Goal: Information Seeking & Learning: Learn about a topic

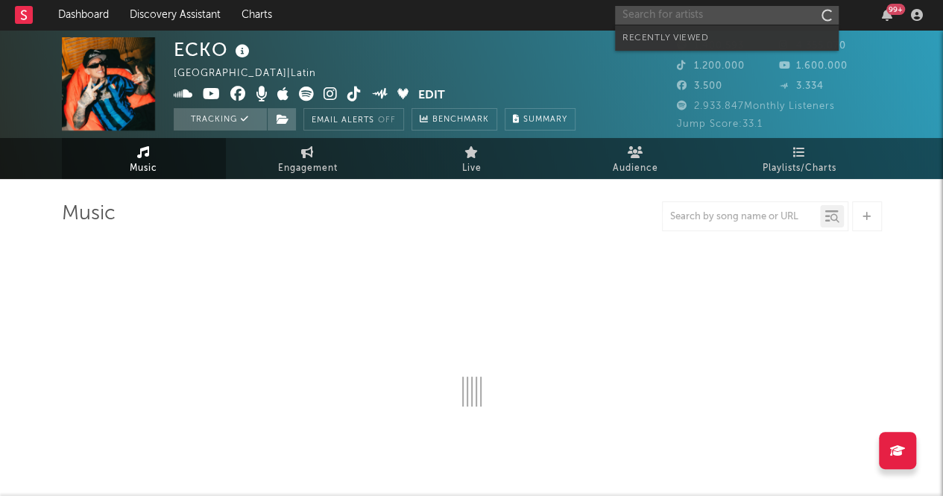
click at [731, 14] on input "text" at bounding box center [727, 15] width 224 height 19
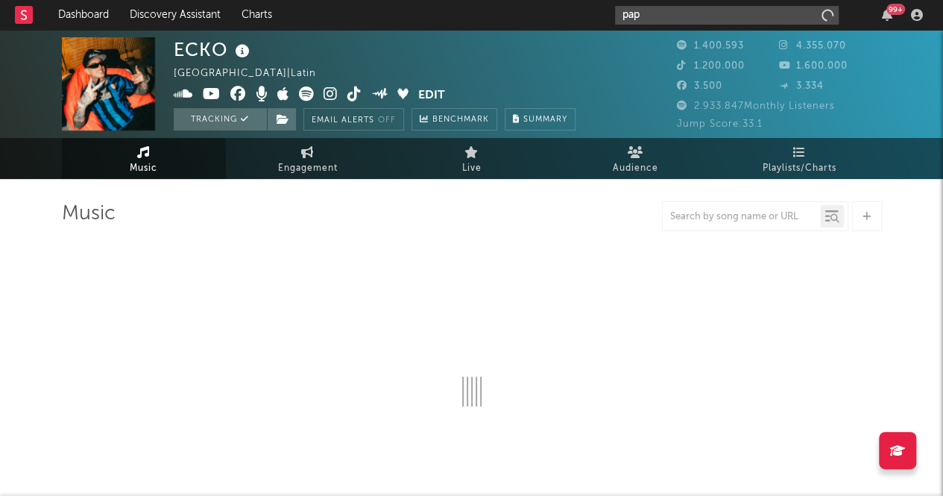
type input "papi"
select select "6m"
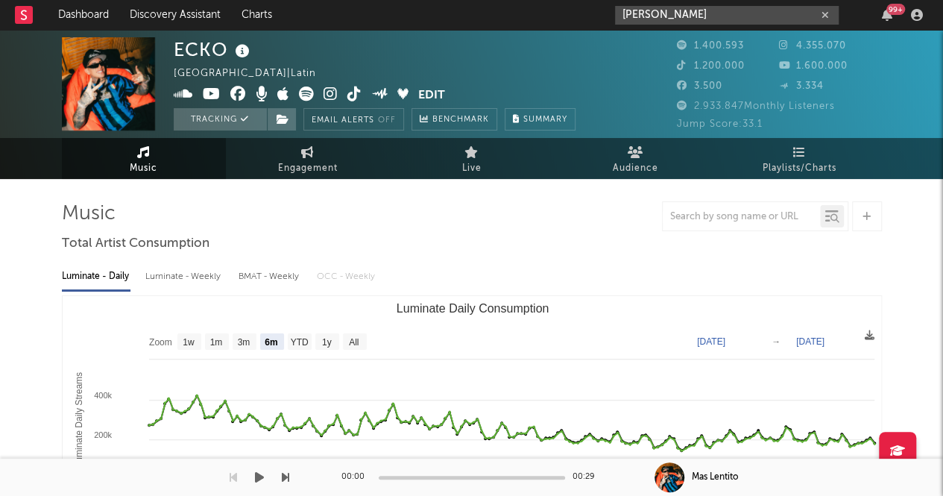
type input "[PERSON_NAME]"
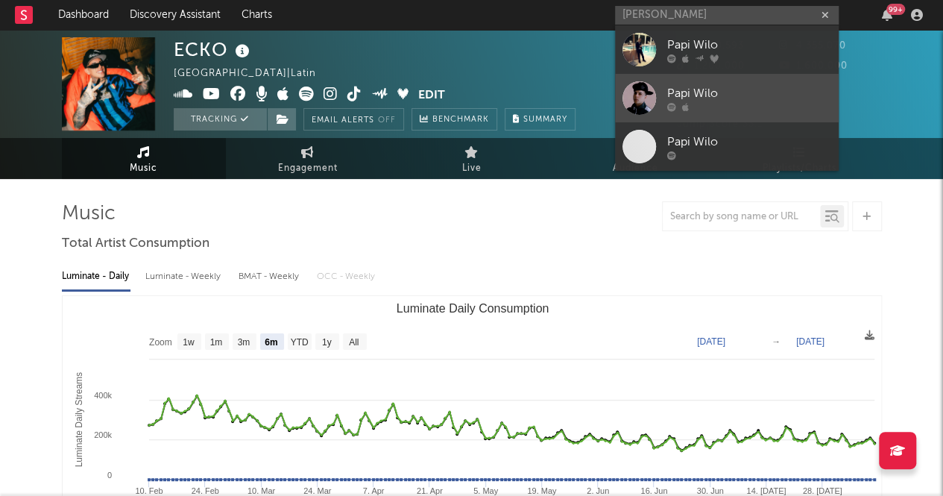
click at [683, 106] on icon at bounding box center [685, 106] width 7 height 9
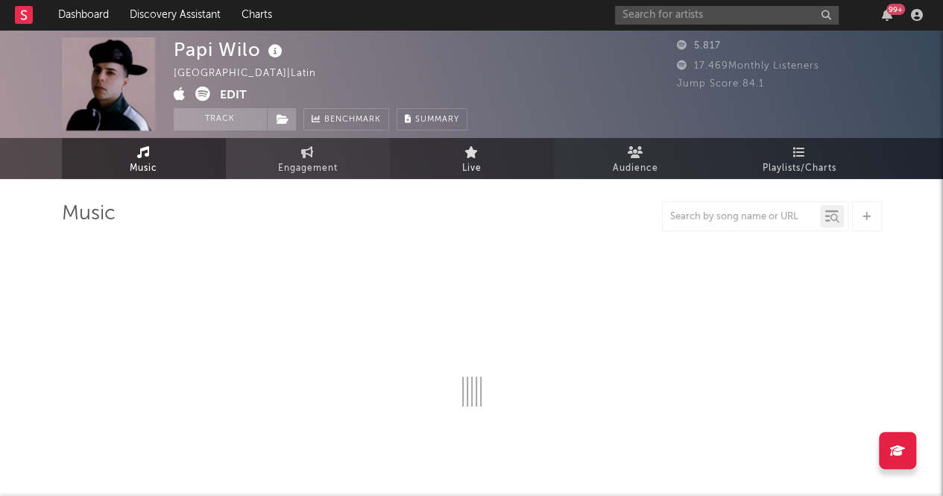
select select "1w"
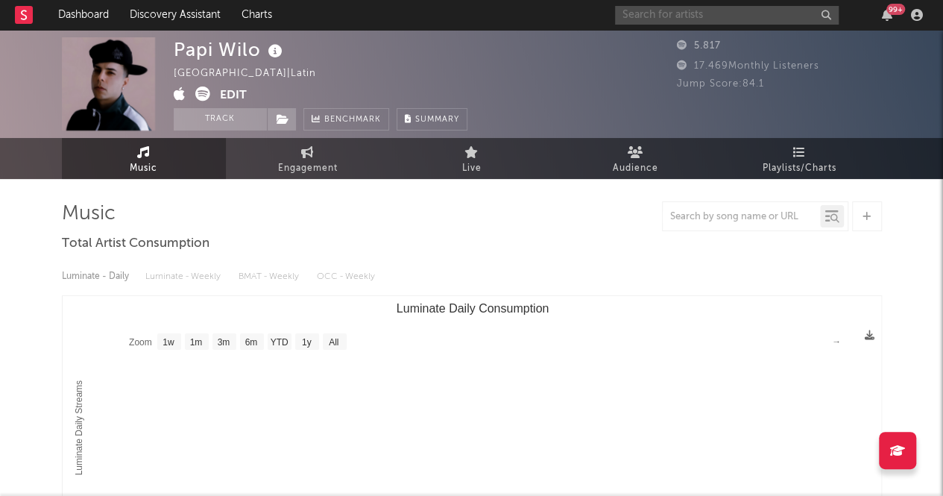
click at [692, 17] on input "text" at bounding box center [727, 15] width 224 height 19
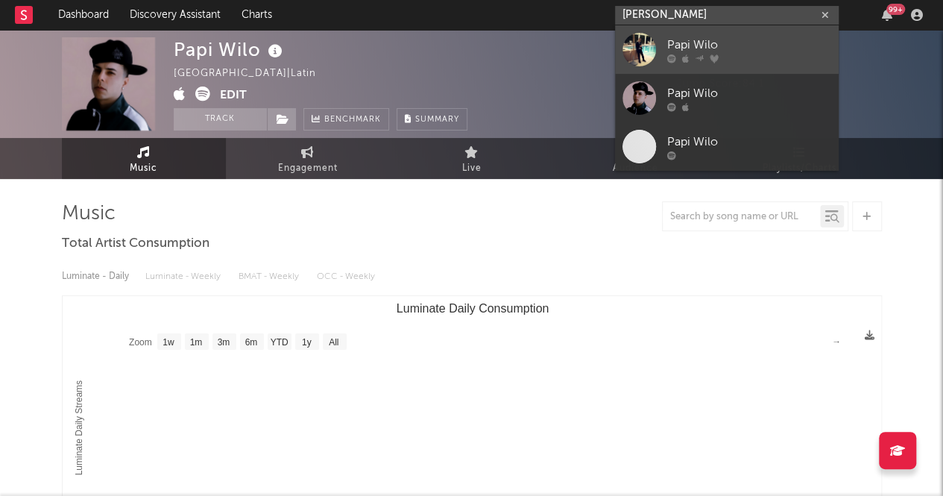
type input "[PERSON_NAME]"
click at [684, 45] on div "Papi Wilo" at bounding box center [749, 45] width 164 height 18
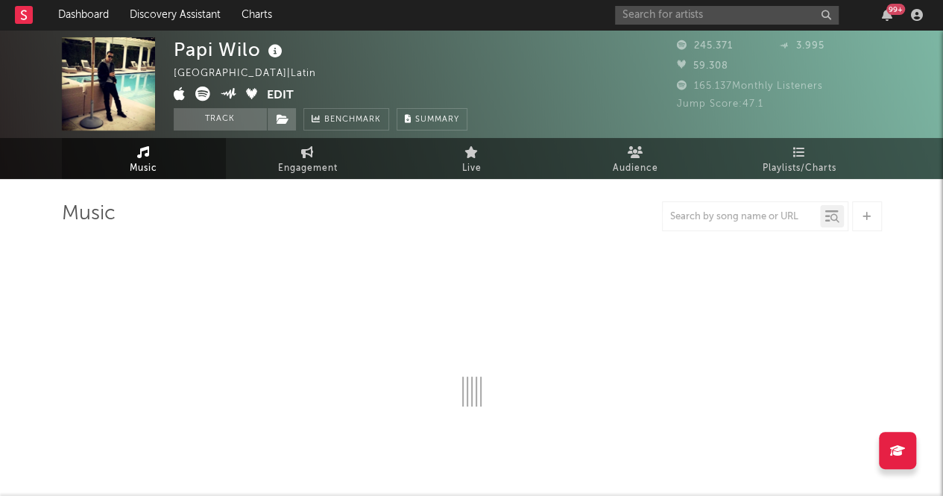
select select "6m"
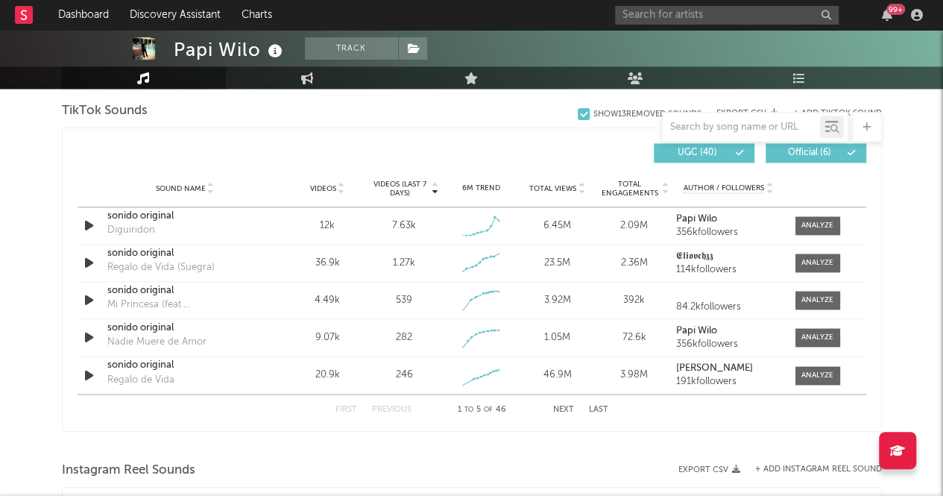
scroll to position [1008, 0]
click at [829, 223] on div at bounding box center [817, 226] width 32 height 11
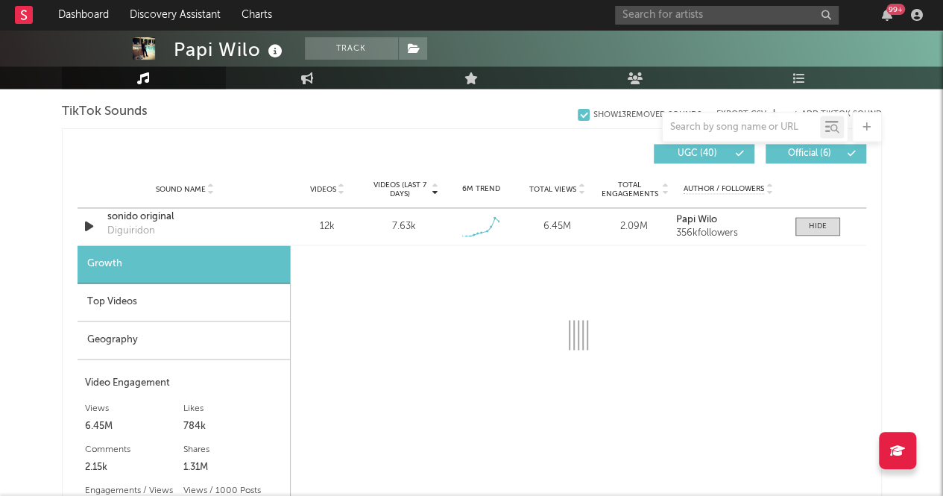
select select "6m"
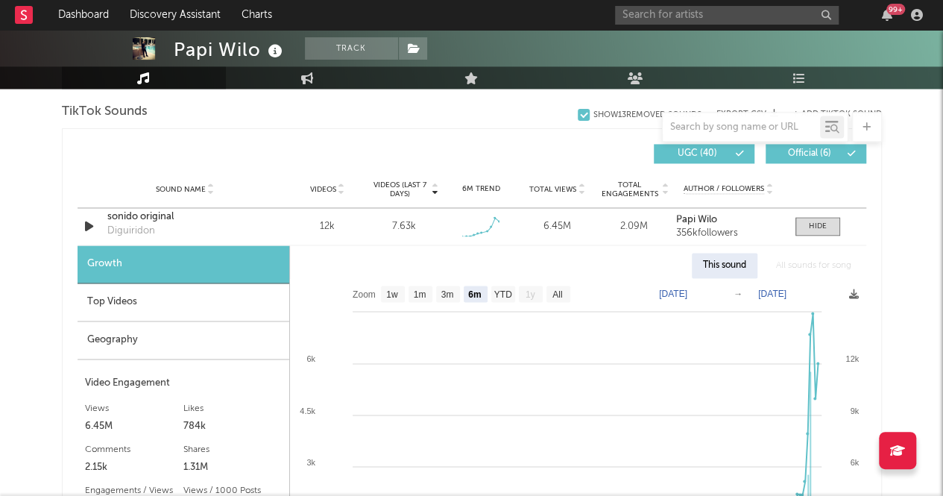
click at [186, 308] on div "Top Videos" at bounding box center [184, 302] width 212 height 38
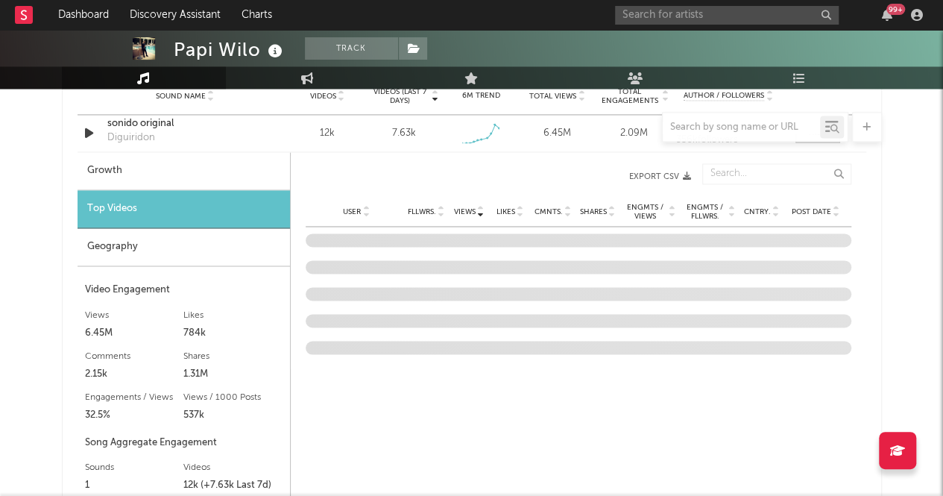
scroll to position [1100, 0]
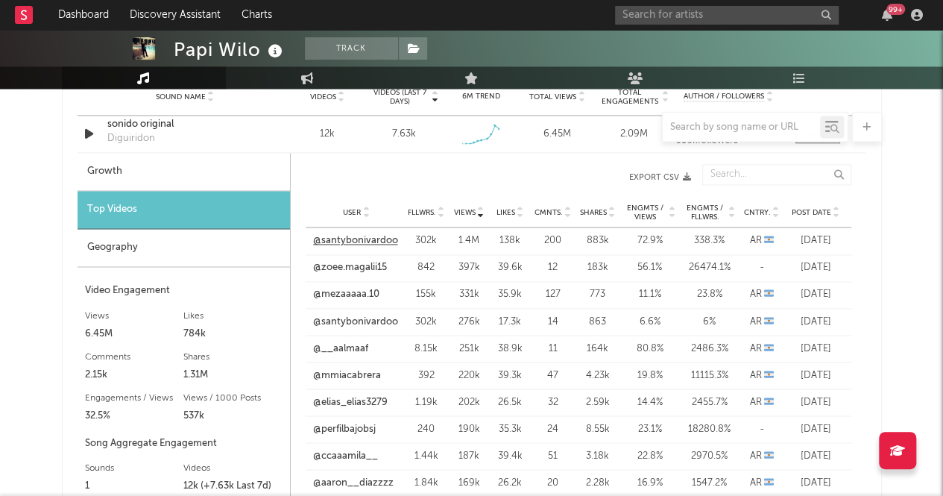
click at [335, 245] on link "@santybonivardoo" at bounding box center [355, 240] width 85 height 15
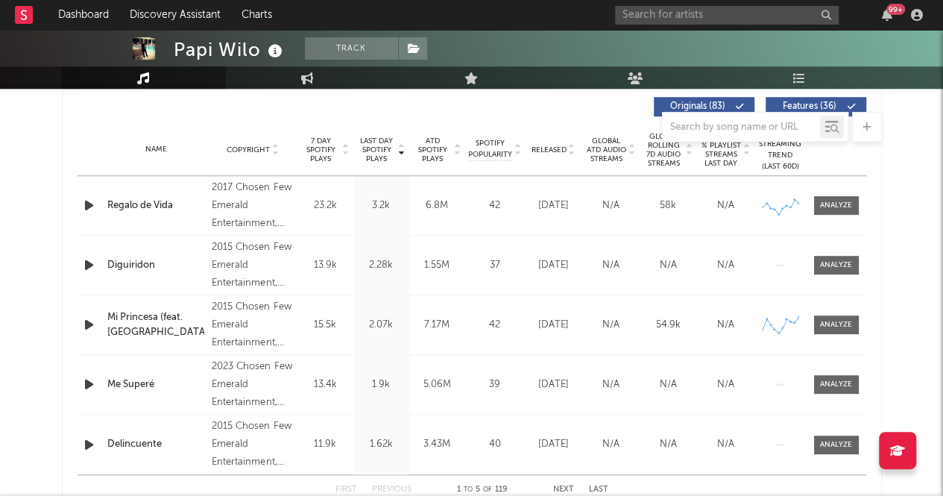
scroll to position [568, 0]
